Goal: Communication & Community: Answer question/provide support

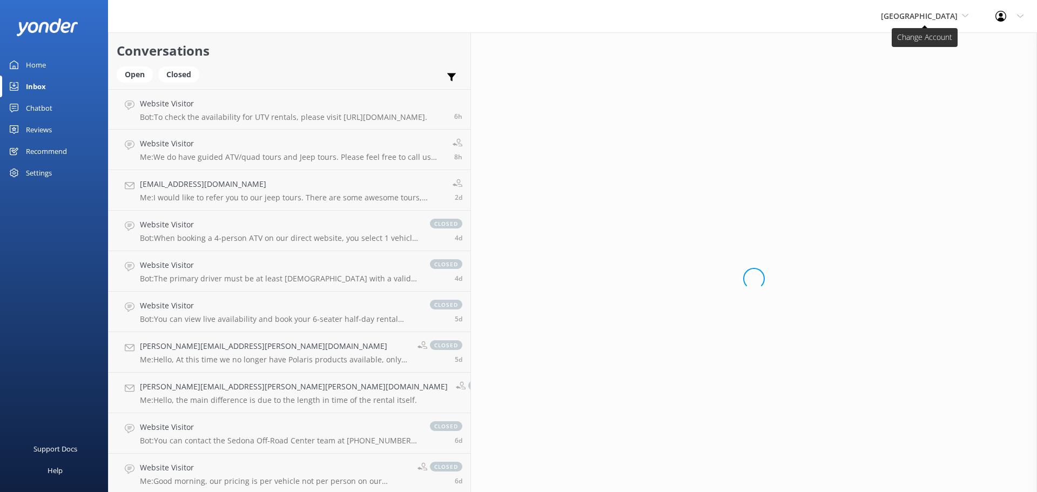
click at [931, 17] on span "[GEOGRAPHIC_DATA]" at bounding box center [919, 16] width 77 height 10
click at [927, 48] on link "[US_STATE] Safari Jeep Tours" at bounding box center [922, 45] width 108 height 26
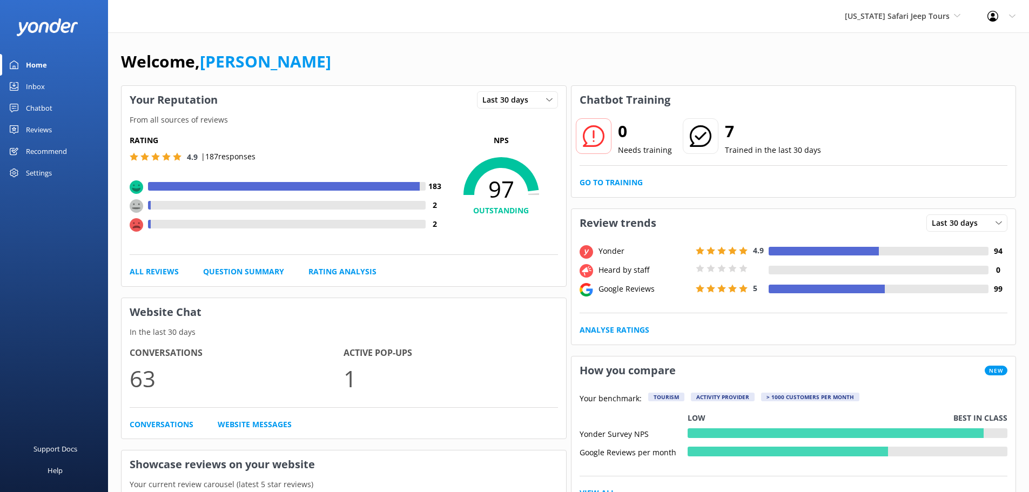
click at [34, 83] on div "Inbox" at bounding box center [35, 87] width 19 height 22
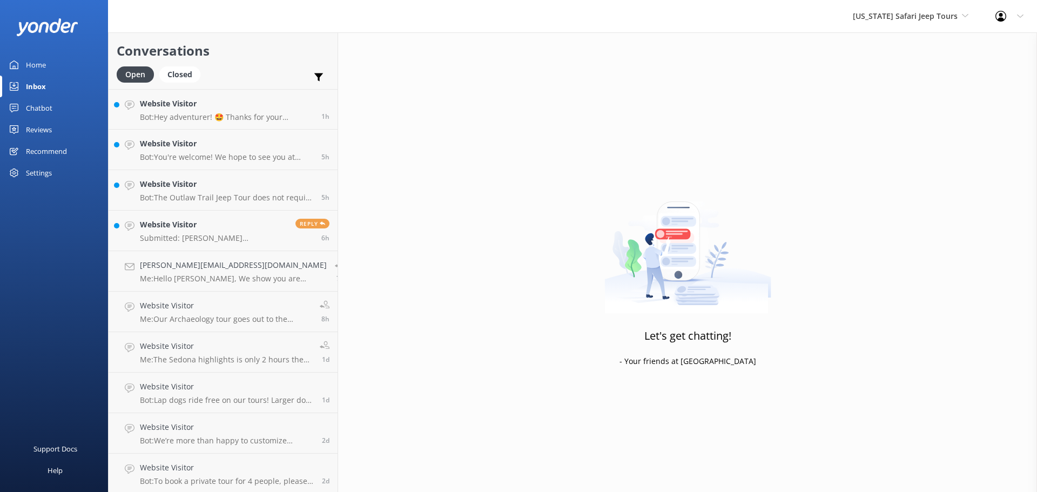
click at [217, 26] on div "[US_STATE] Safari Jeep Tours [US_STATE] Safari Jeep Tours Sedona Off-Road Cente…" at bounding box center [518, 16] width 1037 height 32
click at [244, 203] on link "Website Visitor Bot: The Outlaw Trail Jeep Tour does not require hiking. It is …" at bounding box center [223, 190] width 229 height 41
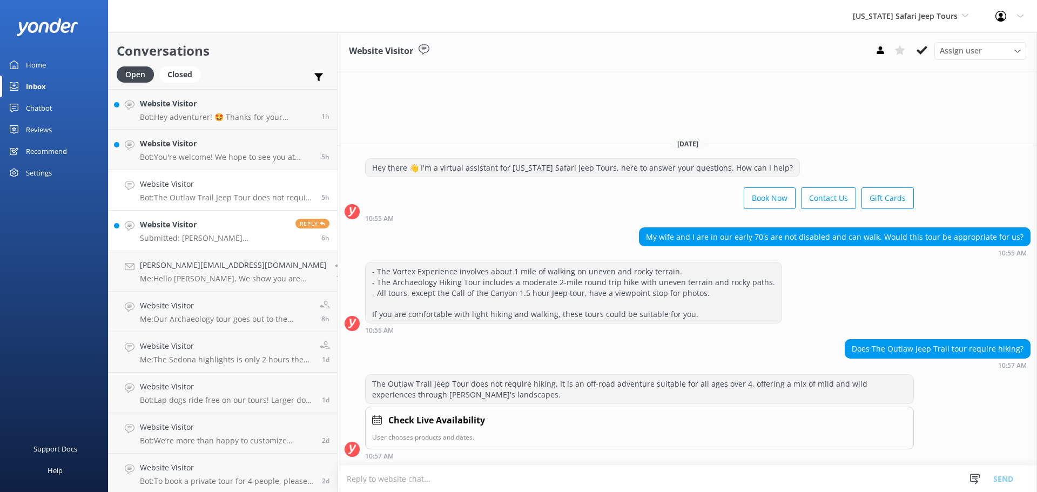
click at [213, 234] on p "Submitted: Nadine +17274668887 nadine.menna@gmail.com Is the vortex jeep tour f…" at bounding box center [213, 238] width 147 height 10
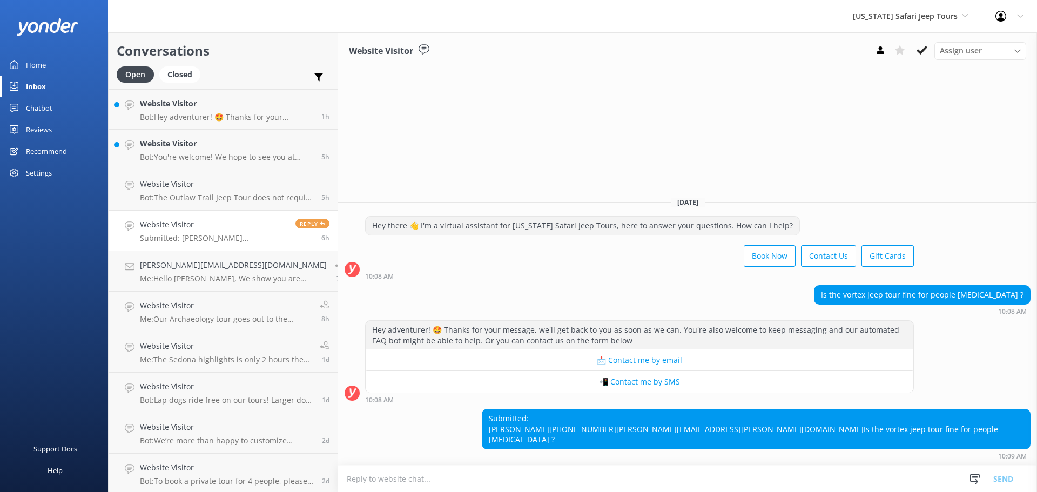
click at [407, 485] on textarea at bounding box center [687, 479] width 699 height 26
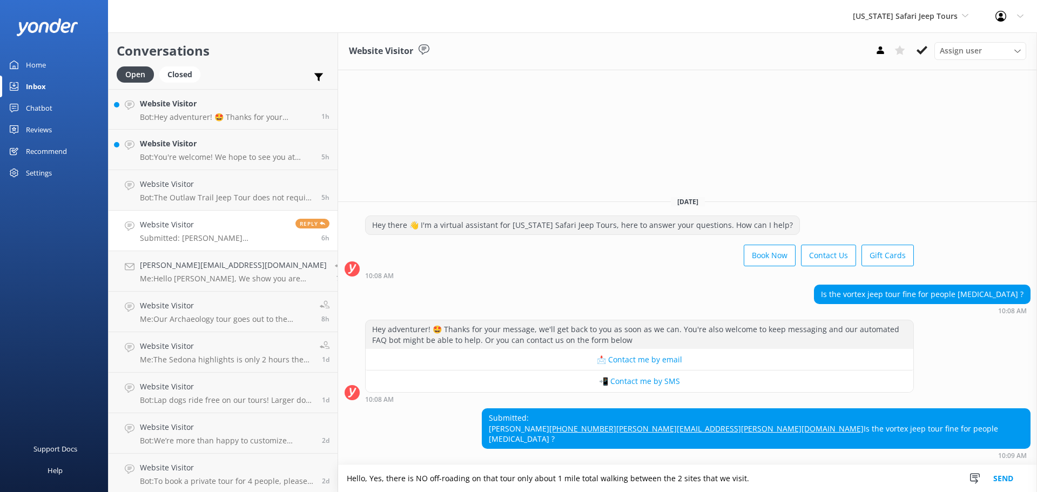
type textarea "Hello, Yes, there is NO off-roading on that tour only about 1 mile total walkin…"
click at [1006, 478] on button "Send" at bounding box center [1003, 478] width 41 height 27
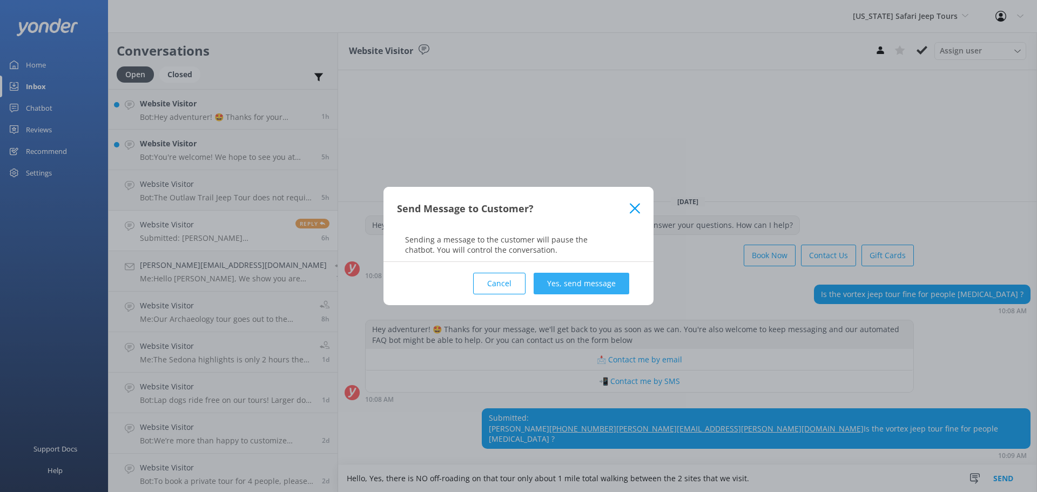
click at [571, 276] on button "Yes, send message" at bounding box center [582, 284] width 96 height 22
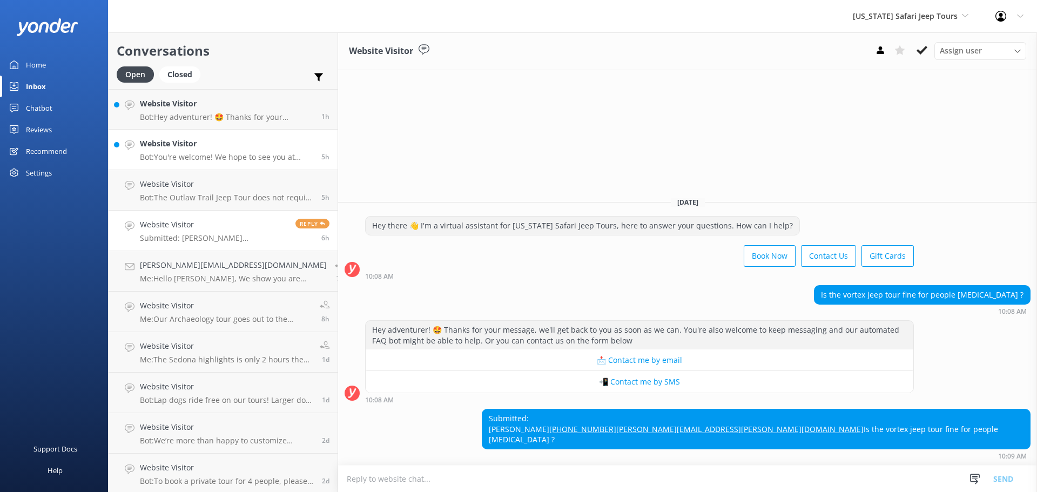
click at [210, 165] on link "Website Visitor Bot: You're welcome! We hope to see you at Arizona Safari Jeep …" at bounding box center [223, 150] width 229 height 41
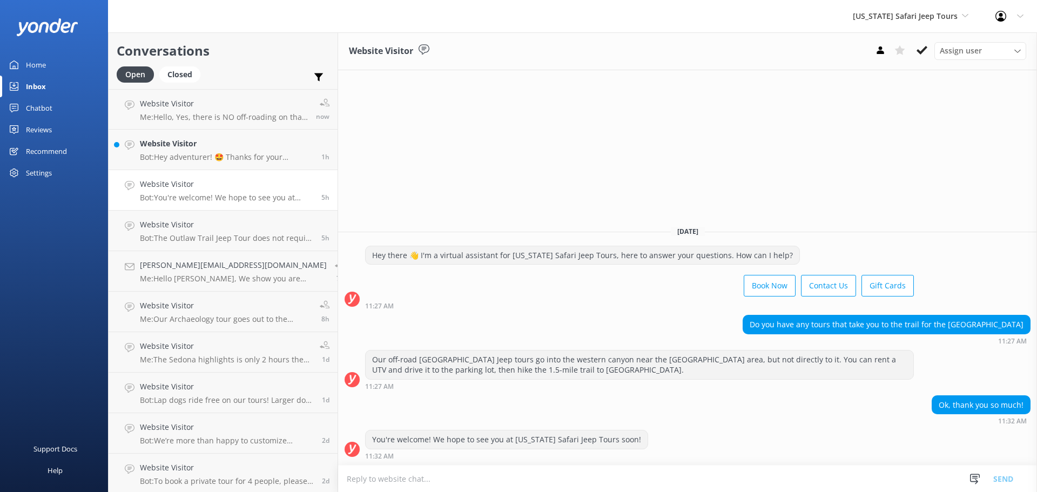
click at [485, 301] on div "Book Now Contact Us Gift Cards" at bounding box center [639, 287] width 549 height 30
click at [213, 120] on p "Me: Hello, Yes, there is NO off-roading on that tour only about 1 mile total wa…" at bounding box center [224, 117] width 168 height 10
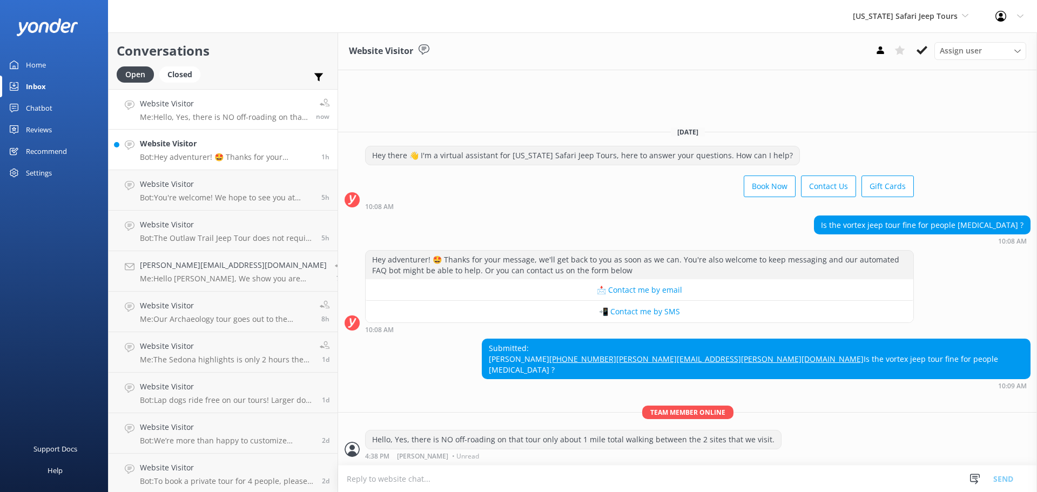
click at [225, 139] on h4 "Website Visitor" at bounding box center [226, 144] width 173 height 12
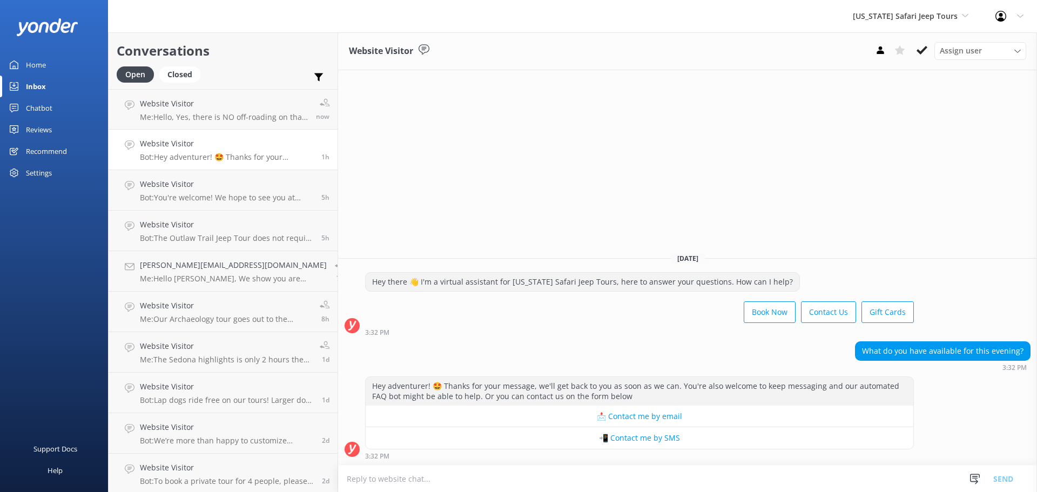
click at [470, 479] on textarea at bounding box center [687, 479] width 699 height 26
type textarea "Hi,"
click at [243, 106] on h4 "Website Visitor" at bounding box center [224, 104] width 168 height 12
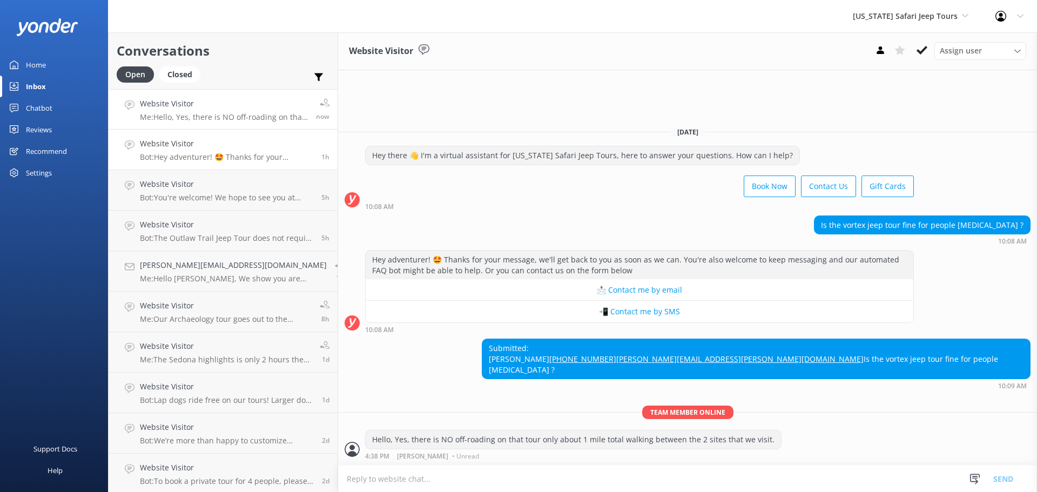
click at [244, 142] on h4 "Website Visitor" at bounding box center [226, 144] width 173 height 12
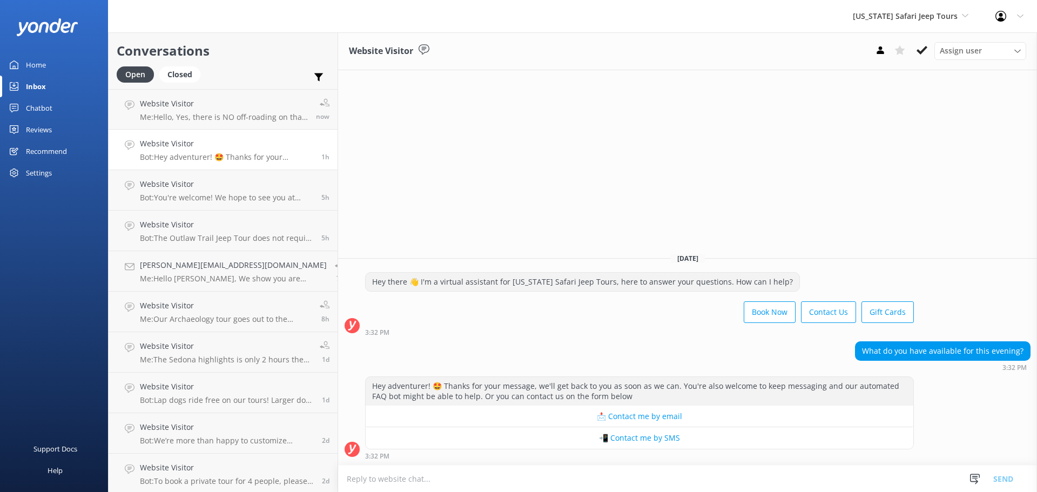
click at [383, 473] on textarea at bounding box center [687, 479] width 699 height 26
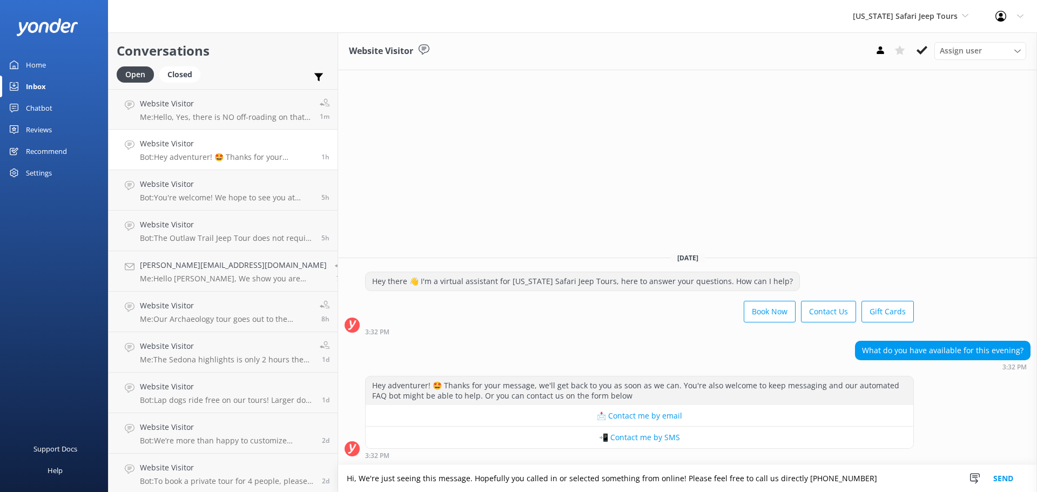
type textarea "Hi, We're just seeing this message. Hopefully you called in or selected somethi…"
click at [1006, 479] on button "Send" at bounding box center [1003, 478] width 41 height 27
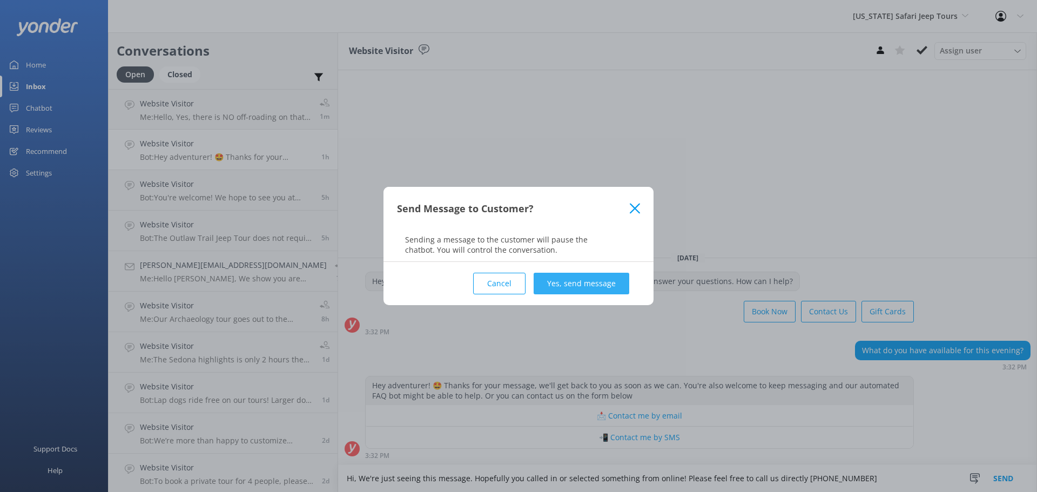
click at [568, 283] on button "Yes, send message" at bounding box center [582, 284] width 96 height 22
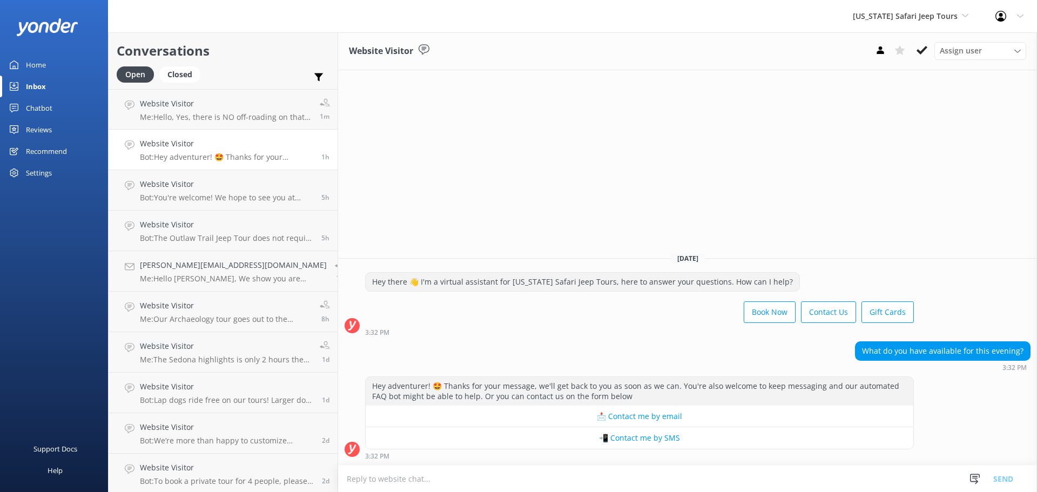
click at [326, 18] on div "[US_STATE] Safari Jeep Tours [US_STATE] Safari Jeep Tours Sedona Off-Road Cente…" at bounding box center [518, 16] width 1037 height 32
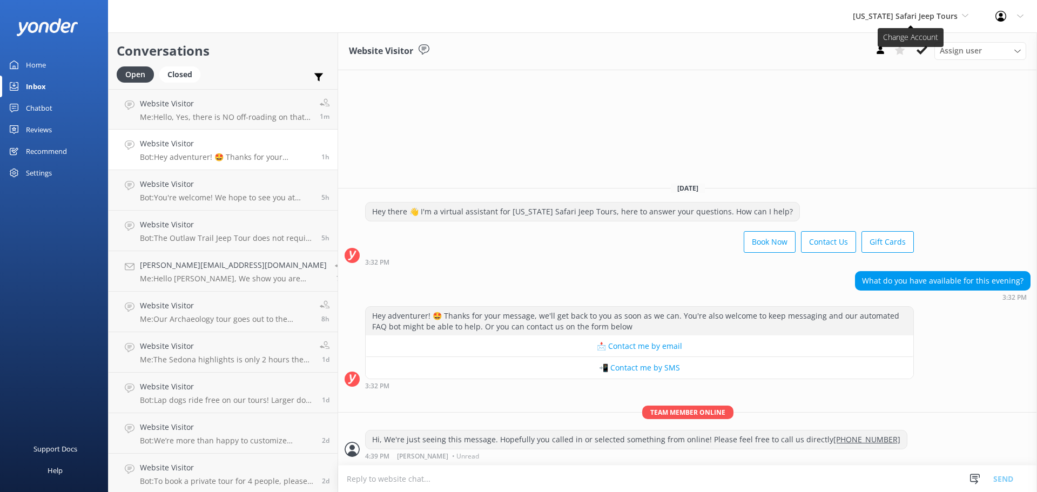
click at [879, 18] on span "[US_STATE] Safari Jeep Tours" at bounding box center [905, 16] width 105 height 10
click at [877, 70] on link "[GEOGRAPHIC_DATA]" at bounding box center [894, 71] width 108 height 26
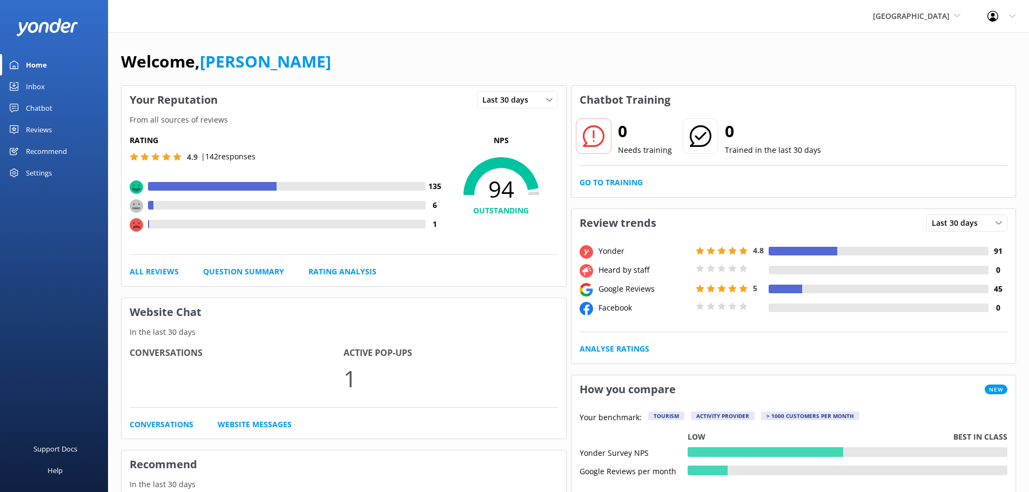
click at [44, 88] on div "Inbox" at bounding box center [35, 87] width 19 height 22
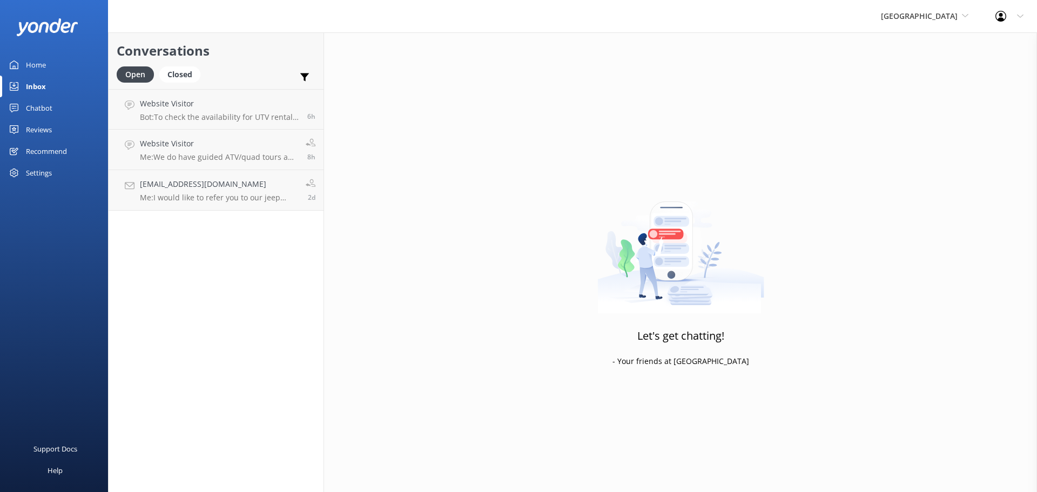
click at [234, 62] on div "Conversations Open Closed Important Assigned to me Unassigned SMS" at bounding box center [216, 60] width 215 height 57
click at [908, 12] on span "[GEOGRAPHIC_DATA]" at bounding box center [919, 16] width 77 height 10
click at [899, 93] on link "[US_STATE] ATV Adventures" at bounding box center [922, 97] width 108 height 26
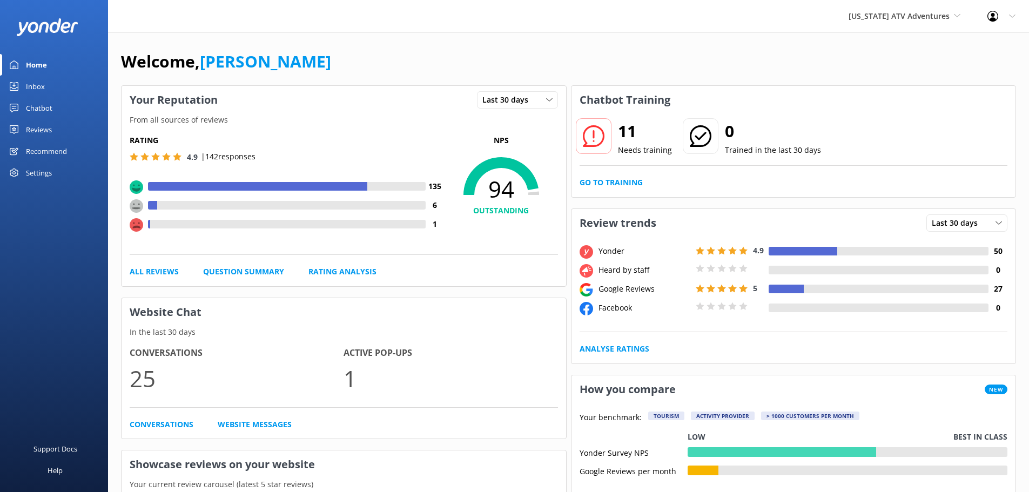
click at [28, 75] on div "Home" at bounding box center [36, 65] width 21 height 22
click at [33, 79] on div "Inbox" at bounding box center [35, 87] width 19 height 22
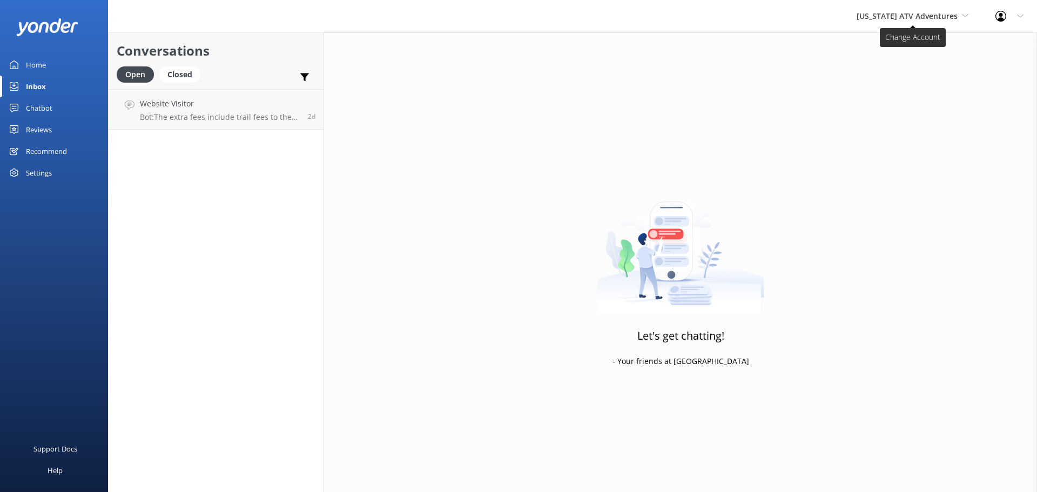
click at [893, 13] on span "[US_STATE] ATV Adventures" at bounding box center [907, 16] width 101 height 10
click at [889, 50] on link "[US_STATE] Safari Jeep Tours" at bounding box center [897, 45] width 108 height 26
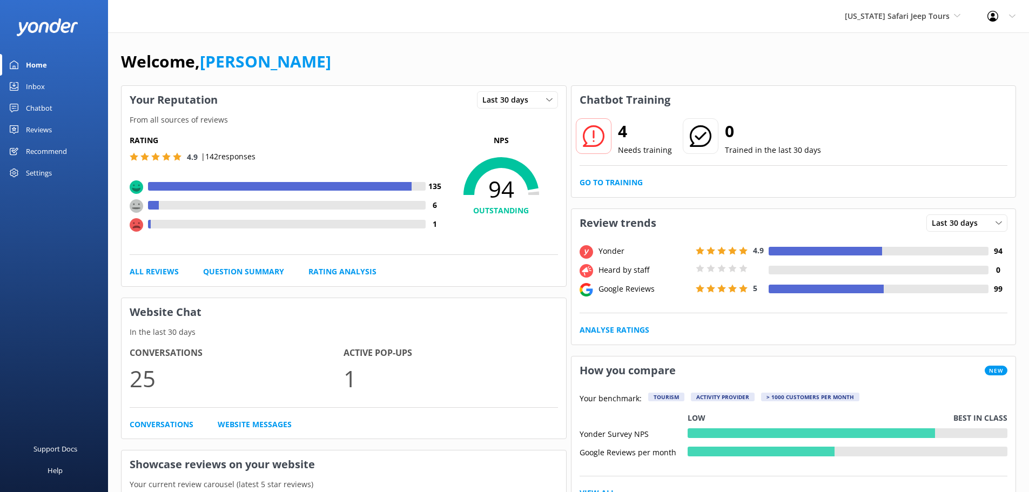
click at [33, 84] on div "Inbox" at bounding box center [35, 87] width 19 height 22
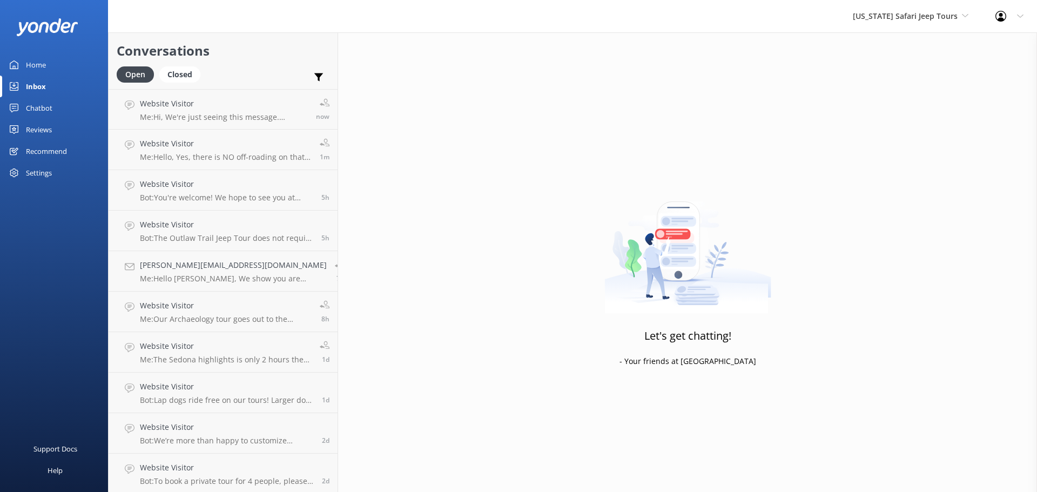
click at [237, 56] on h2 "Conversations" at bounding box center [223, 51] width 213 height 21
